Goal: Information Seeking & Learning: Learn about a topic

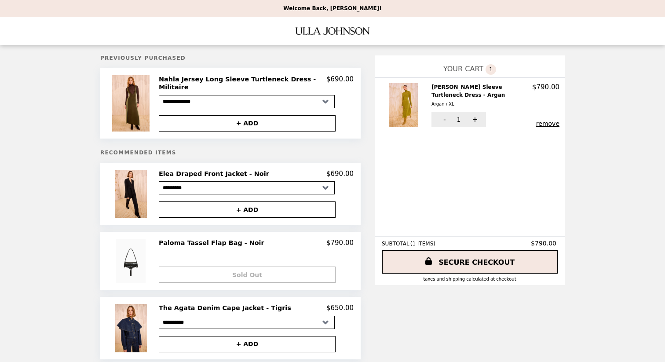
click at [320, 79] on h2 "Nahla Jersey Long Sleeve Turtleneck Dress - Militaire" at bounding box center [242, 83] width 167 height 16
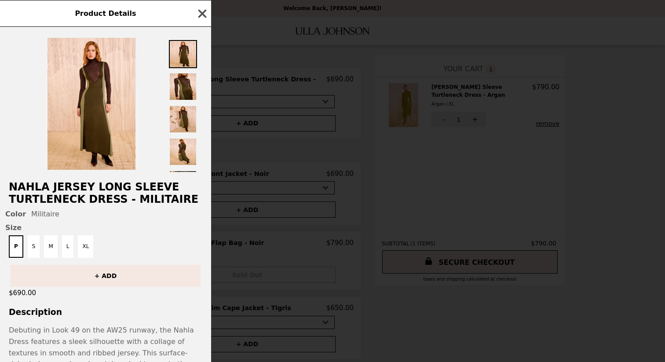
click at [202, 11] on icon "button" at bounding box center [202, 13] width 13 height 13
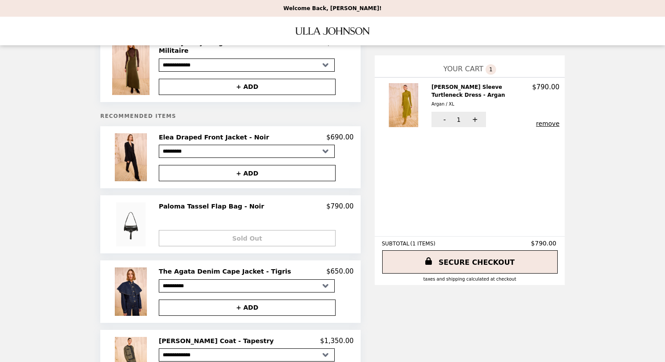
scroll to position [43, 0]
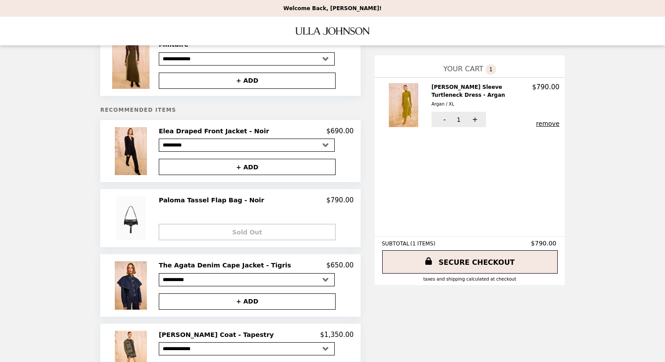
click at [243, 127] on h2 "Elea Draped Front Jacket - Noir" at bounding box center [216, 131] width 114 height 8
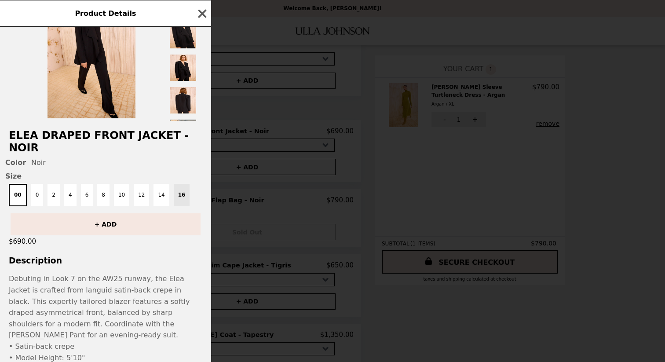
scroll to position [0, 0]
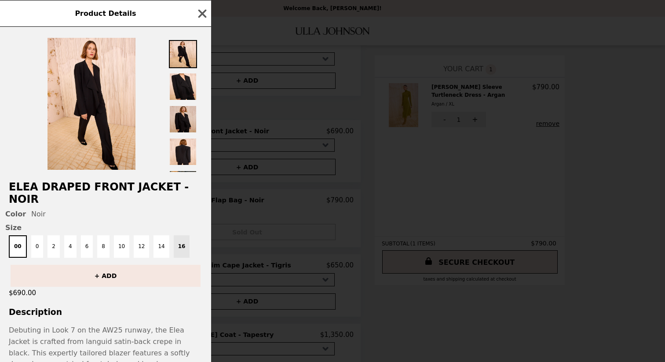
click at [186, 127] on img at bounding box center [183, 119] width 28 height 28
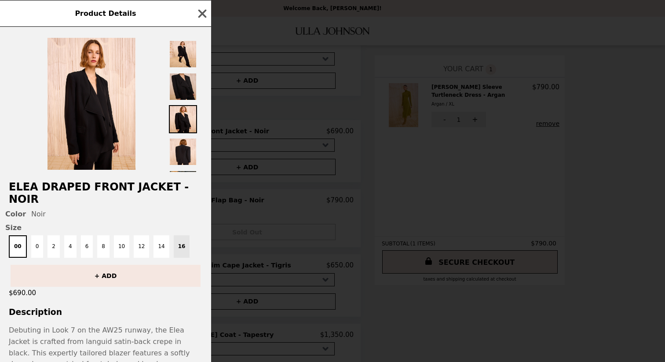
click at [188, 87] on img at bounding box center [183, 87] width 28 height 28
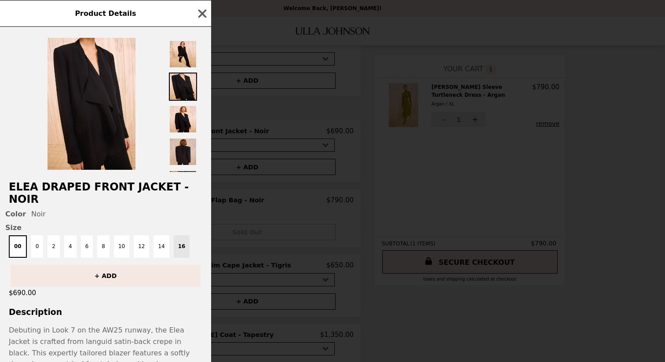
click at [180, 151] on img at bounding box center [183, 152] width 28 height 28
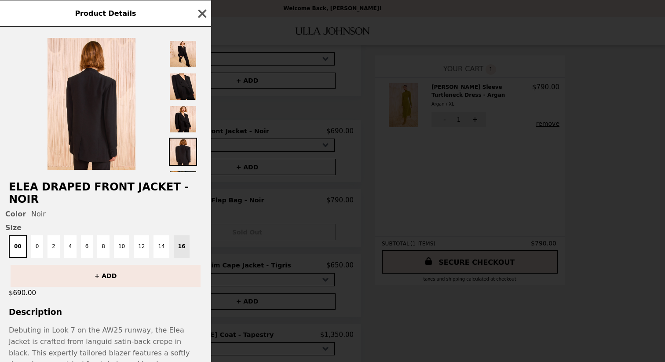
click at [204, 20] on div "Product Details" at bounding box center [105, 13] width 211 height 27
